Goal: Transaction & Acquisition: Purchase product/service

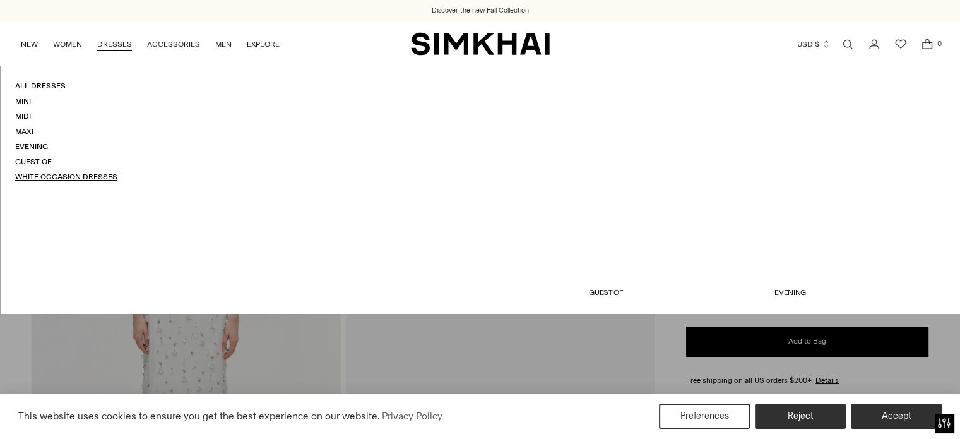
click at [62, 174] on link "White Occasion Dresses" at bounding box center [66, 176] width 102 height 9
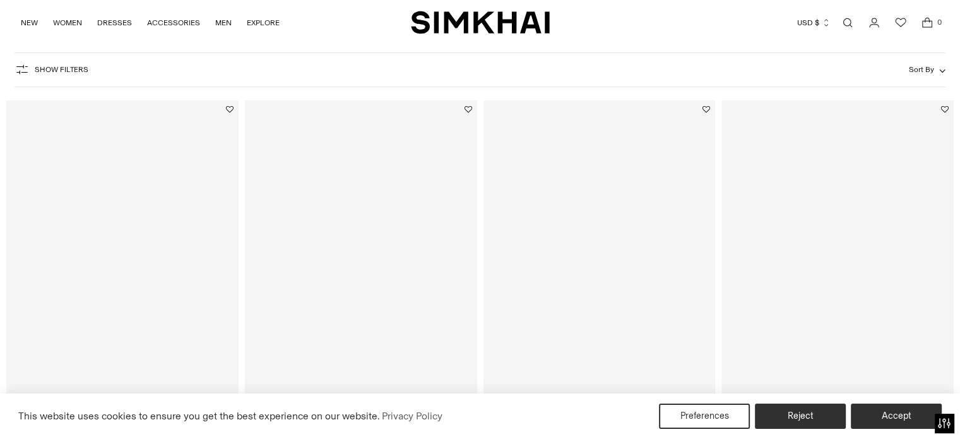
scroll to position [74, 0]
click at [878, 415] on button "Accept" at bounding box center [896, 416] width 97 height 27
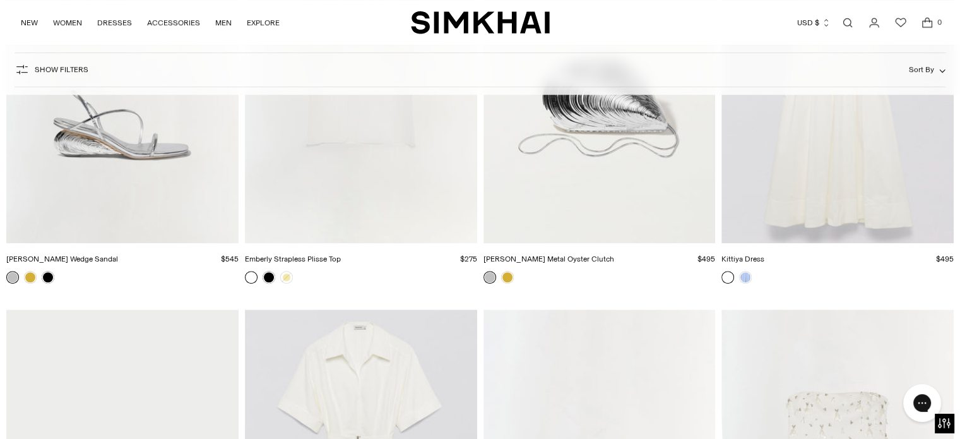
scroll to position [5547, 0]
